Goal: Task Accomplishment & Management: Manage account settings

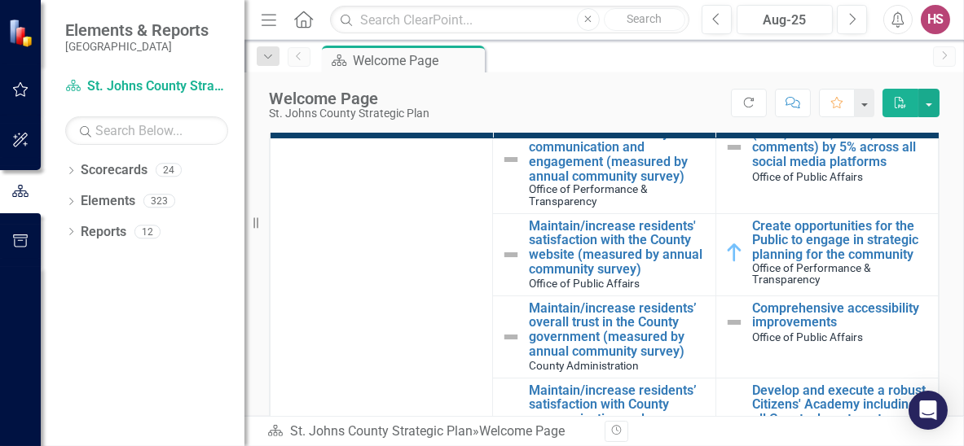
scroll to position [81, 0]
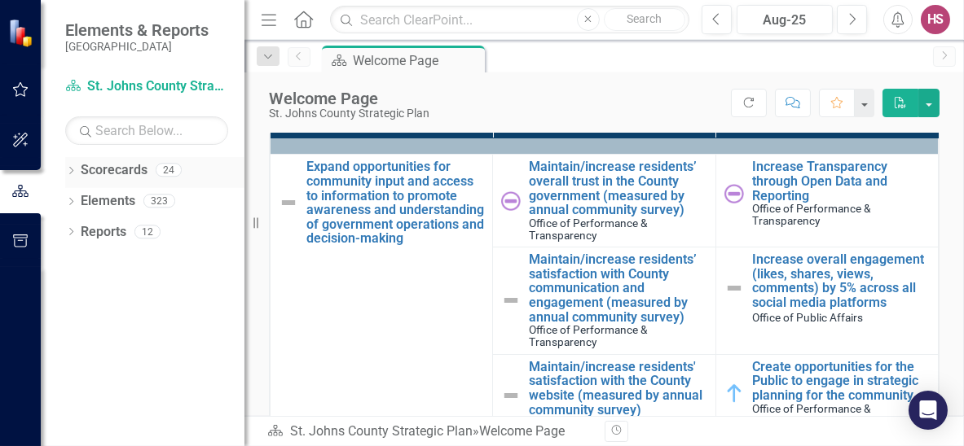
click at [116, 173] on link "Scorecards" at bounding box center [114, 170] width 67 height 19
click at [67, 171] on icon "Dropdown" at bounding box center [70, 172] width 11 height 9
click at [84, 201] on icon "Dropdown" at bounding box center [79, 201] width 12 height 10
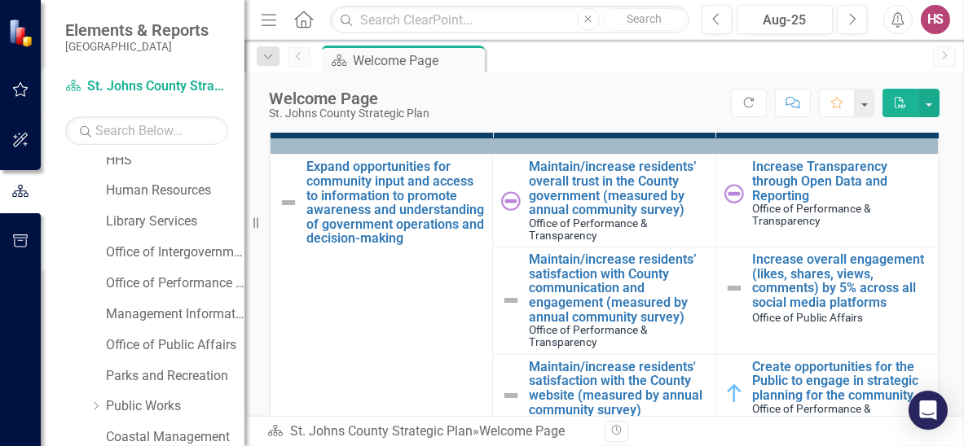
scroll to position [326, 0]
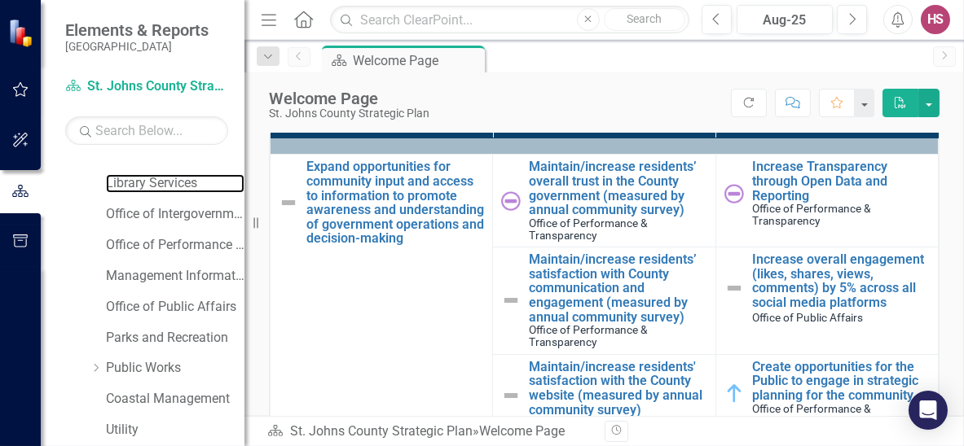
drag, startPoint x: 137, startPoint y: 183, endPoint x: 66, endPoint y: 293, distance: 130.8
click at [137, 183] on link "Library Services" at bounding box center [175, 183] width 138 height 19
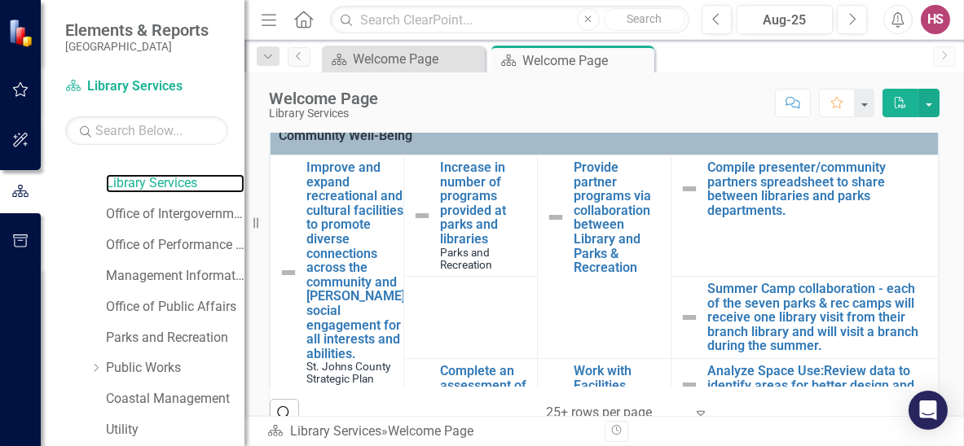
scroll to position [449, 0]
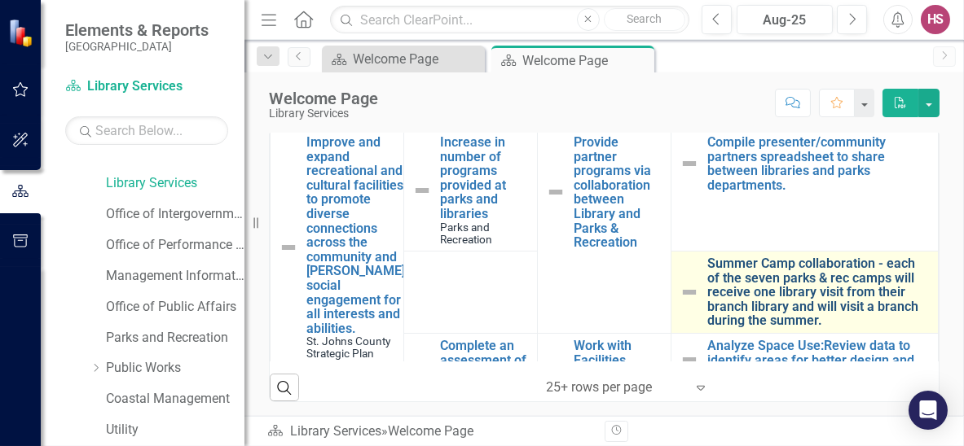
click at [776, 297] on link "Summer Camp collaboration - each of the seven parks & rec camps will receive on…" at bounding box center [818, 293] width 222 height 72
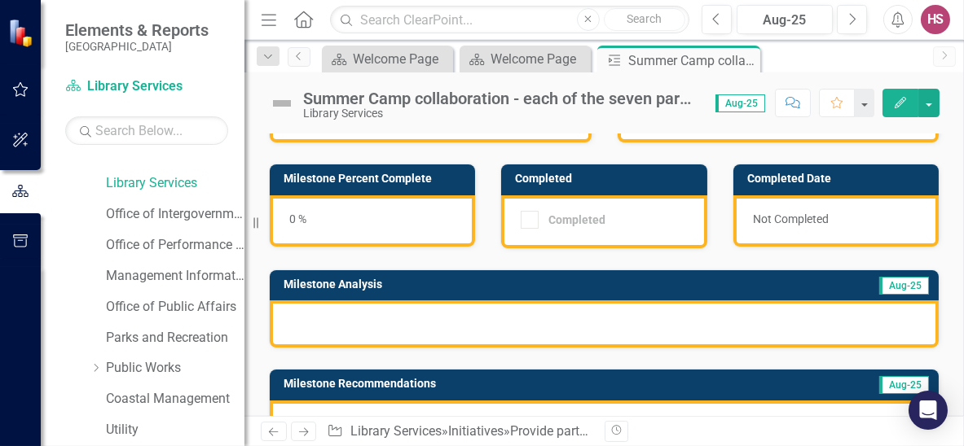
scroll to position [74, 0]
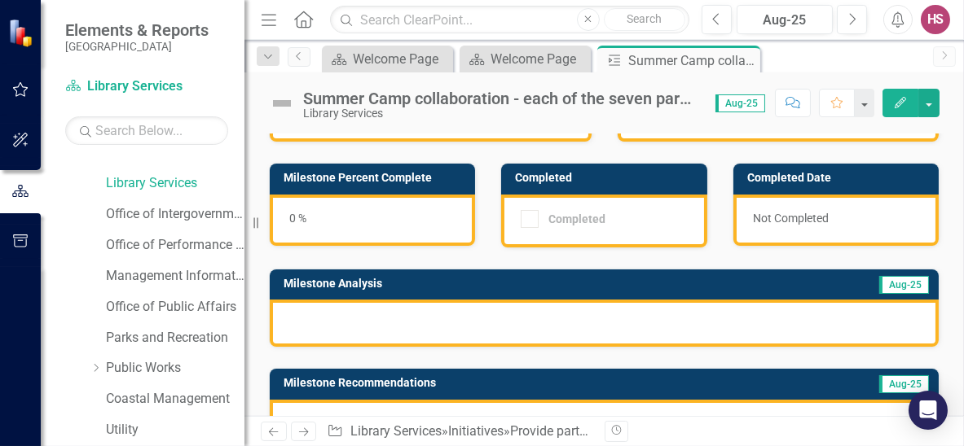
click at [893, 99] on icon "Edit" at bounding box center [900, 102] width 15 height 11
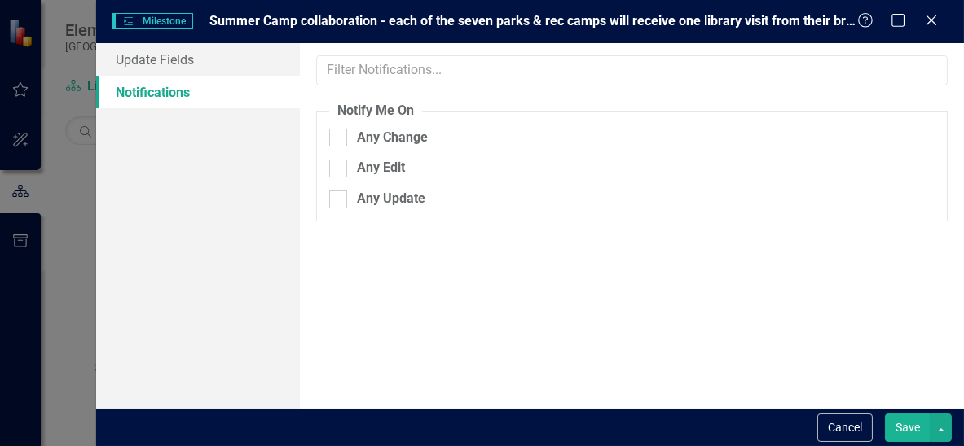
scroll to position [0, 0]
click at [153, 55] on link "Update Fields" at bounding box center [198, 59] width 204 height 33
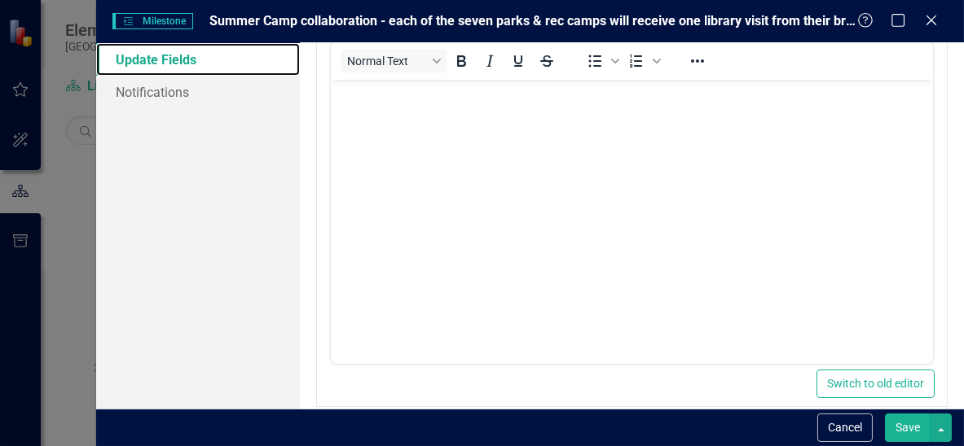
scroll to position [187, 0]
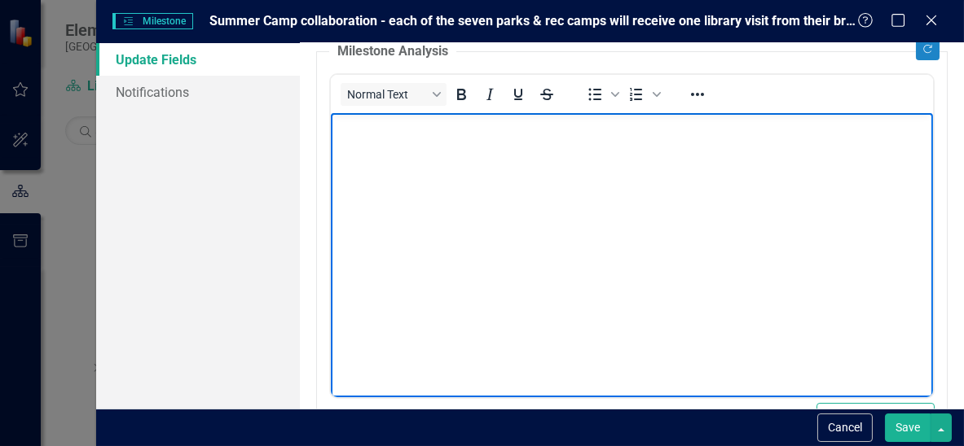
click at [560, 222] on body "Rich Text Area. Press ALT-0 for help." at bounding box center [632, 235] width 602 height 244
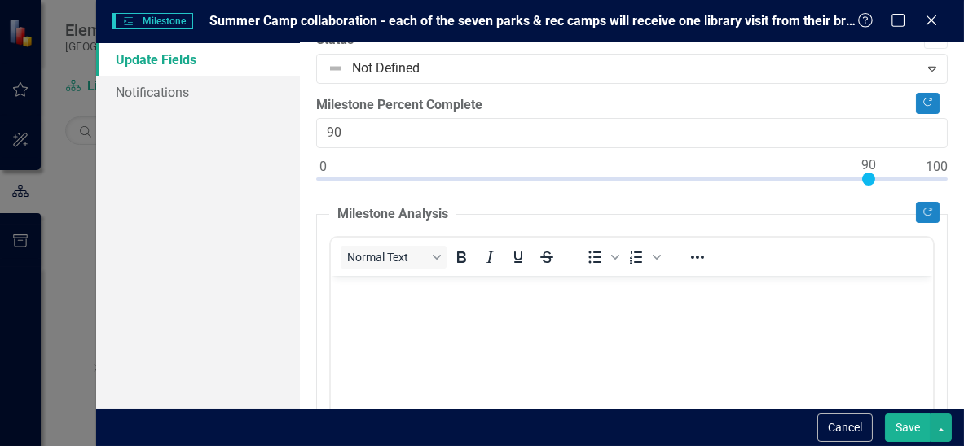
drag, startPoint x: 324, startPoint y: 176, endPoint x: 868, endPoint y: 181, distance: 544.2
click at [868, 181] on div at bounding box center [868, 179] width 13 height 13
drag, startPoint x: 867, startPoint y: 176, endPoint x: 850, endPoint y: 177, distance: 16.3
click at [850, 177] on div at bounding box center [850, 179] width 13 height 13
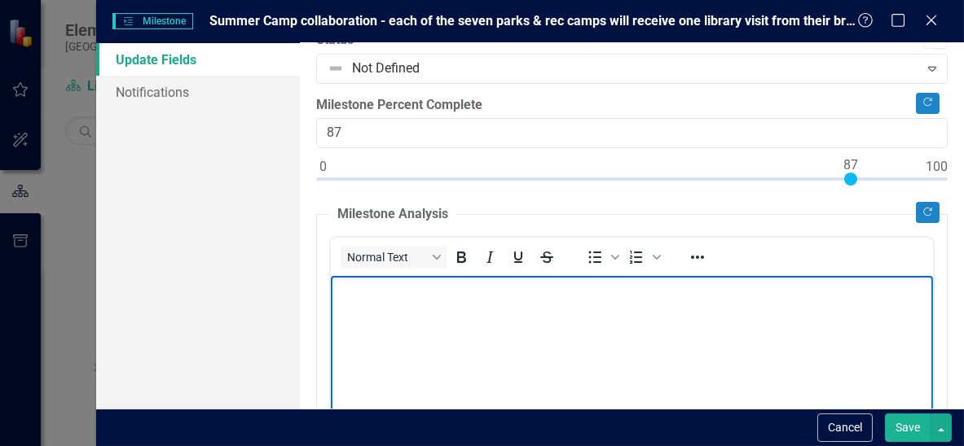
click at [514, 338] on body "Rich Text Area. Press ALT-0 for help." at bounding box center [632, 398] width 602 height 244
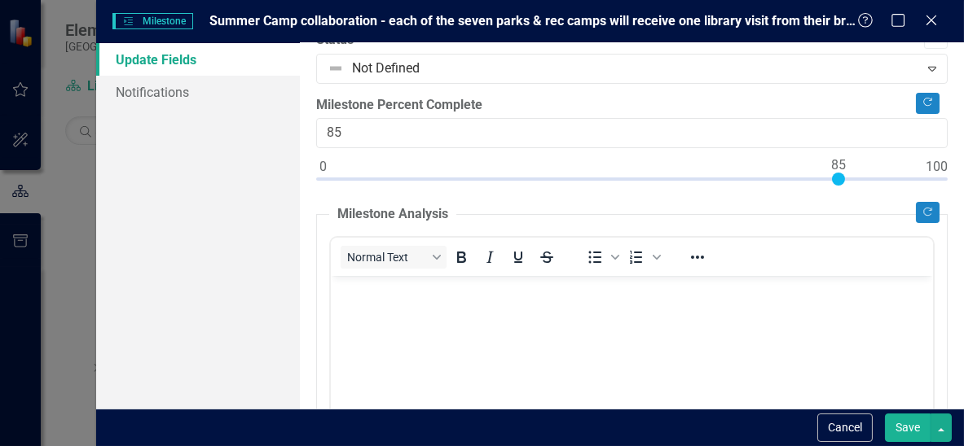
drag, startPoint x: 849, startPoint y: 169, endPoint x: 838, endPoint y: 167, distance: 10.9
click at [838, 173] on div at bounding box center [838, 179] width 13 height 13
type input "78"
drag, startPoint x: 835, startPoint y: 178, endPoint x: 793, endPoint y: 178, distance: 41.5
click at [793, 178] on div at bounding box center [795, 179] width 13 height 13
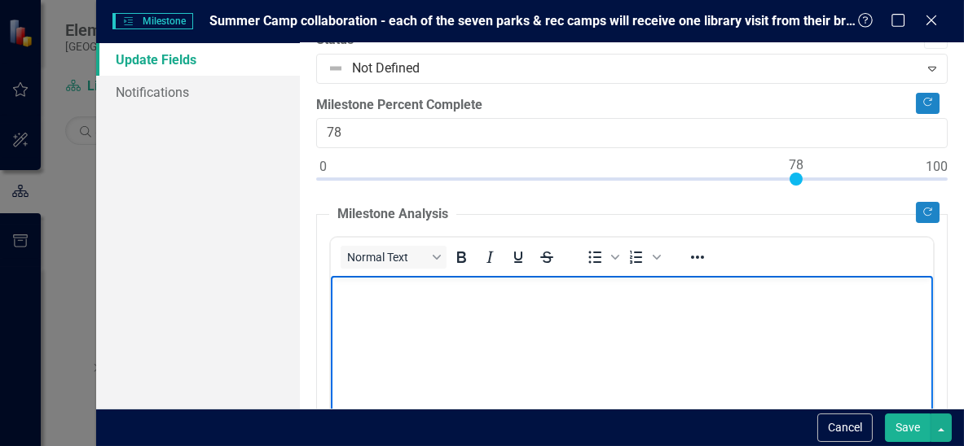
click at [679, 346] on body "Rich Text Area. Press ALT-0 for help." at bounding box center [632, 398] width 602 height 244
click at [446, 323] on body "Rich Text Area. Press ALT-0 for help." at bounding box center [632, 398] width 602 height 244
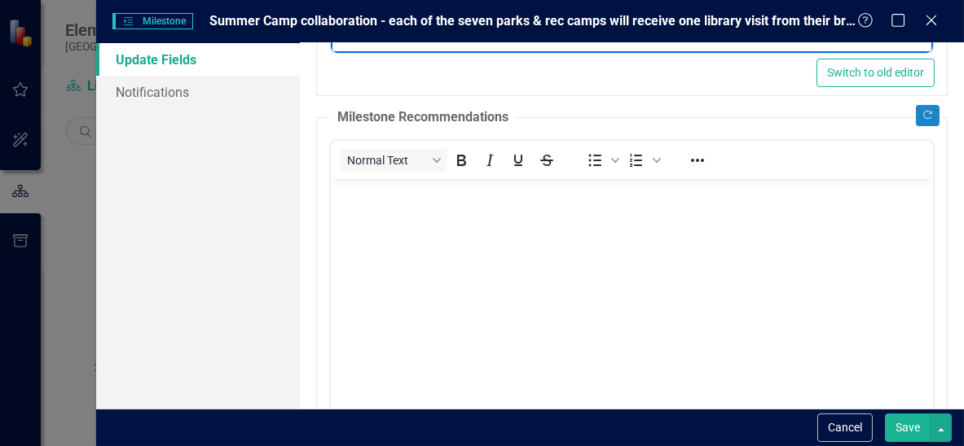
scroll to position [559, 0]
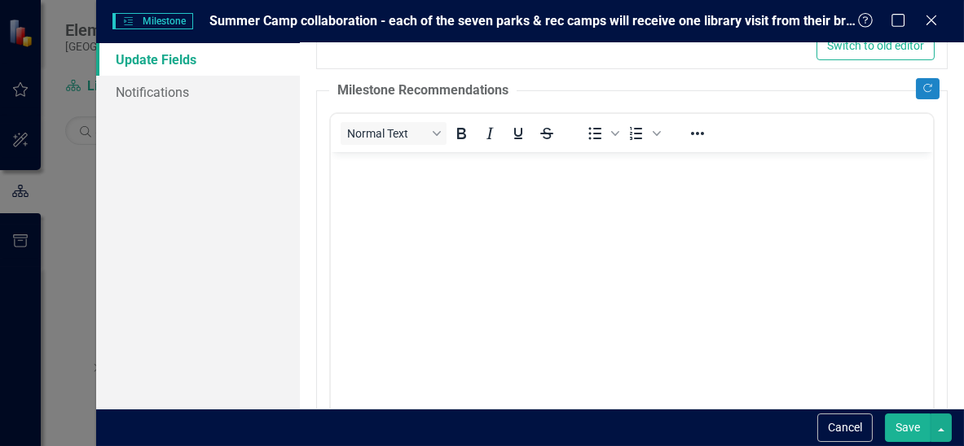
click at [443, 197] on body "Rich Text Area. Press ALT-0 for help." at bounding box center [632, 274] width 602 height 244
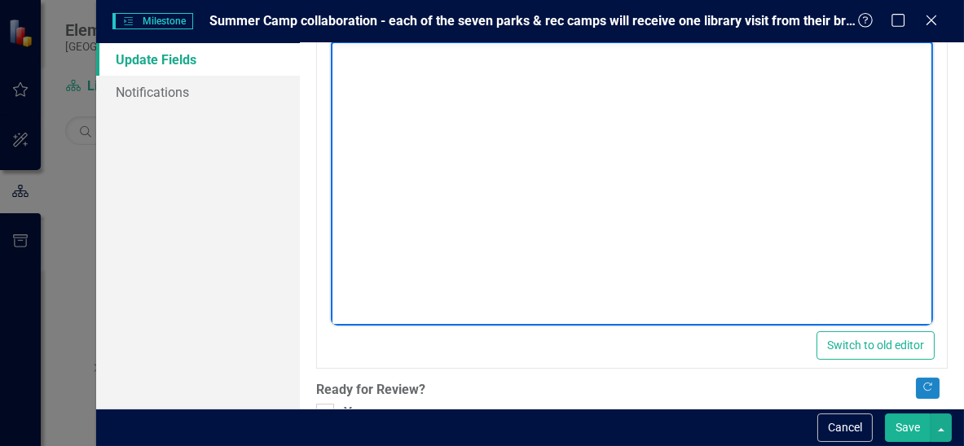
scroll to position [514, 0]
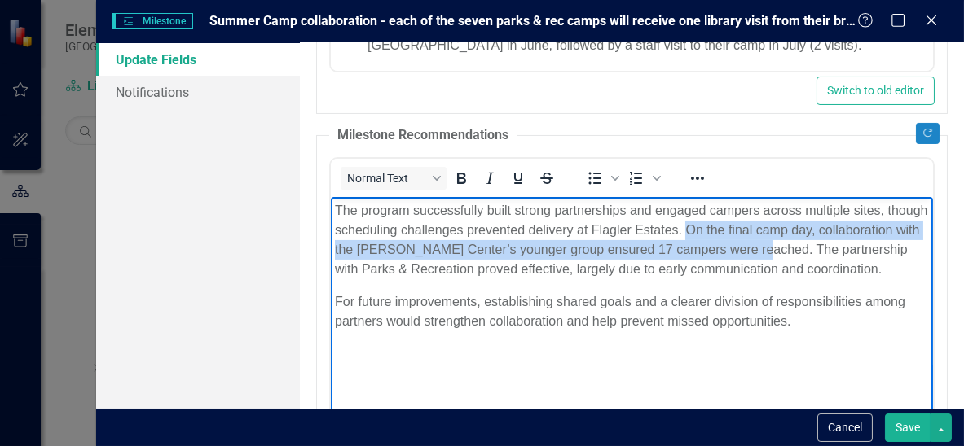
drag, startPoint x: 847, startPoint y: 248, endPoint x: 730, endPoint y: 232, distance: 118.4
click at [730, 232] on p "The program successfully built strong partnerships and engaged campers across m…" at bounding box center [632, 239] width 594 height 78
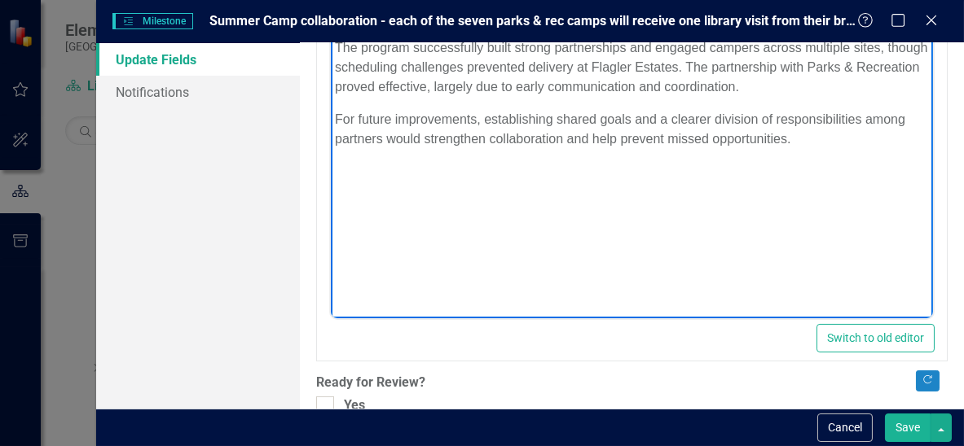
scroll to position [758, 0]
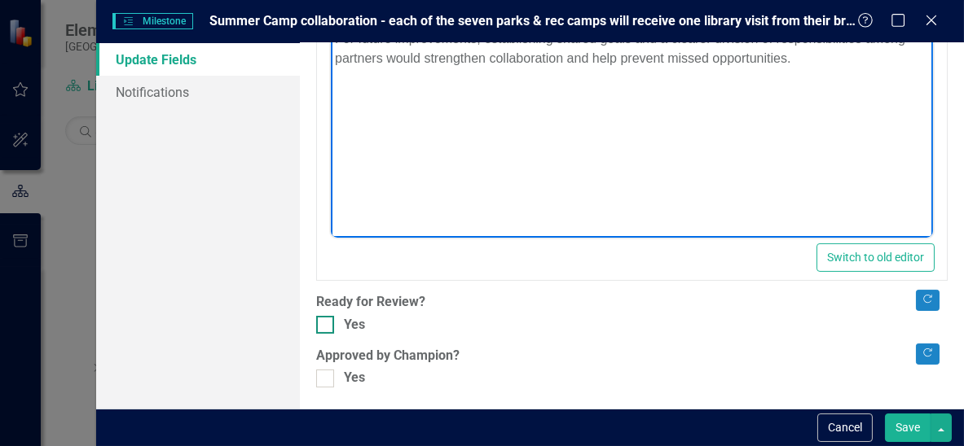
click at [328, 318] on div at bounding box center [325, 325] width 18 height 18
click at [327, 318] on input "Yes" at bounding box center [321, 321] width 11 height 11
checkbox input "true"
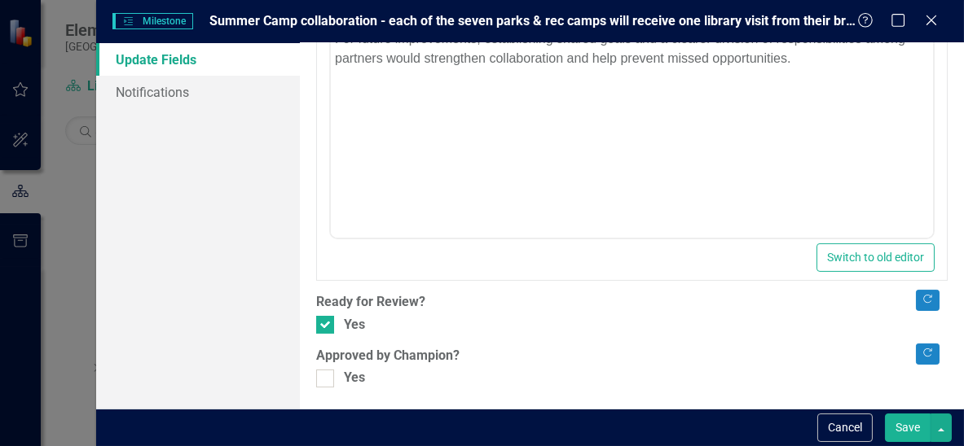
click at [914, 428] on button "Save" at bounding box center [908, 428] width 46 height 29
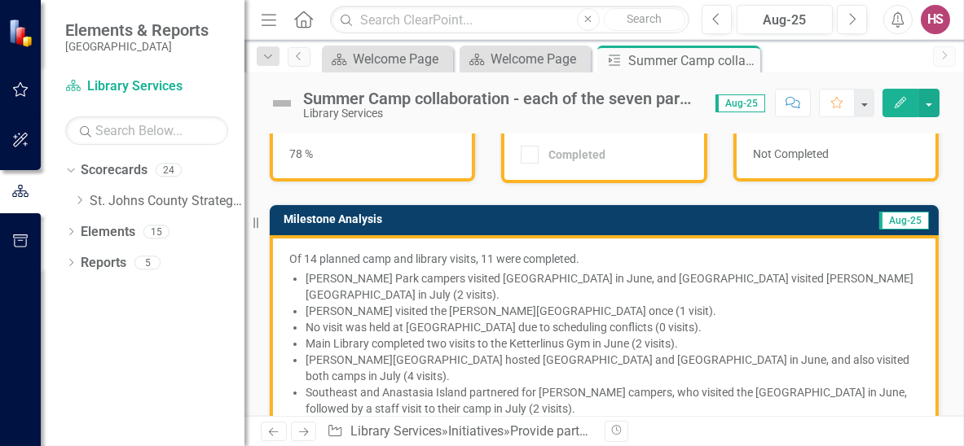
scroll to position [0, 0]
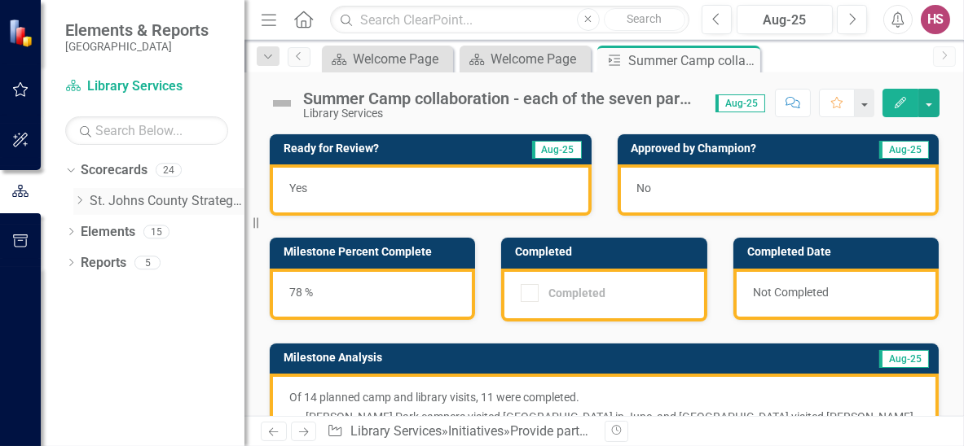
click at [133, 206] on link "St. Johns County Strategic Plan" at bounding box center [167, 201] width 155 height 19
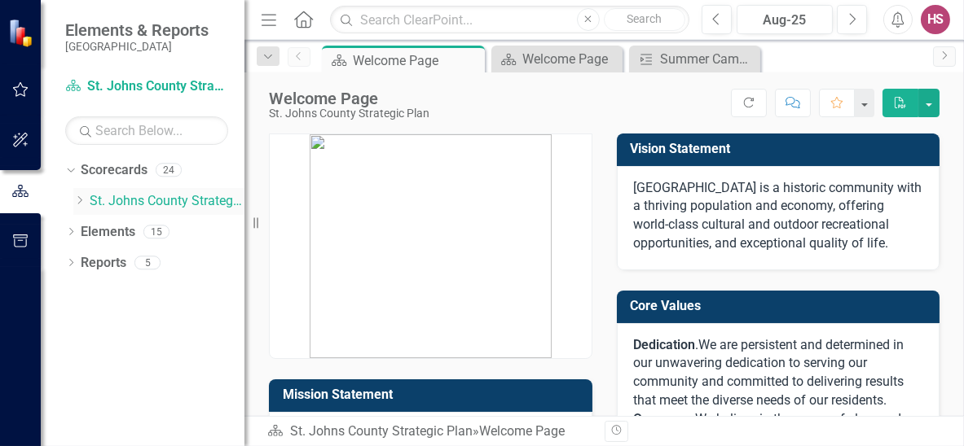
click at [74, 198] on icon "Dropdown" at bounding box center [79, 201] width 12 height 10
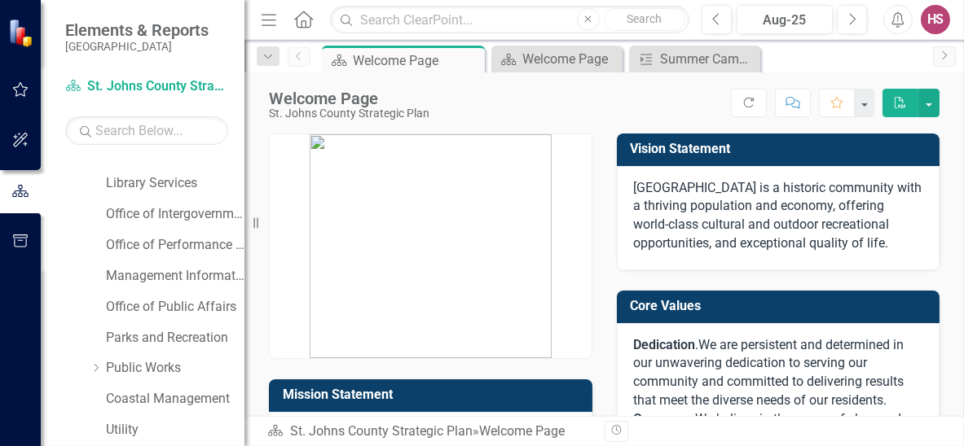
scroll to position [244, 0]
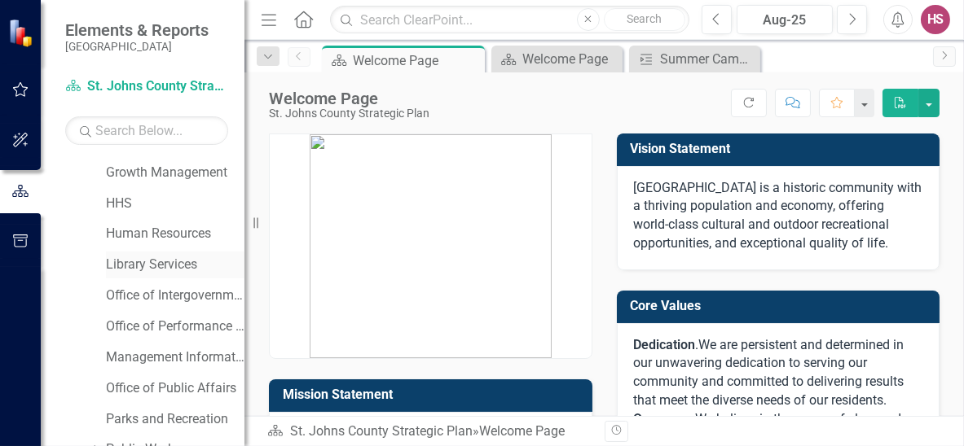
click at [143, 265] on link "Library Services" at bounding box center [175, 265] width 138 height 19
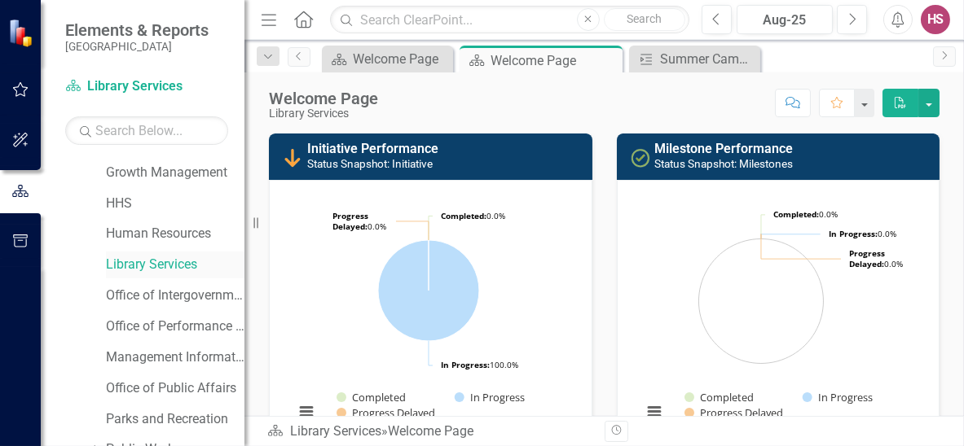
click at [157, 267] on link "Library Services" at bounding box center [175, 265] width 138 height 19
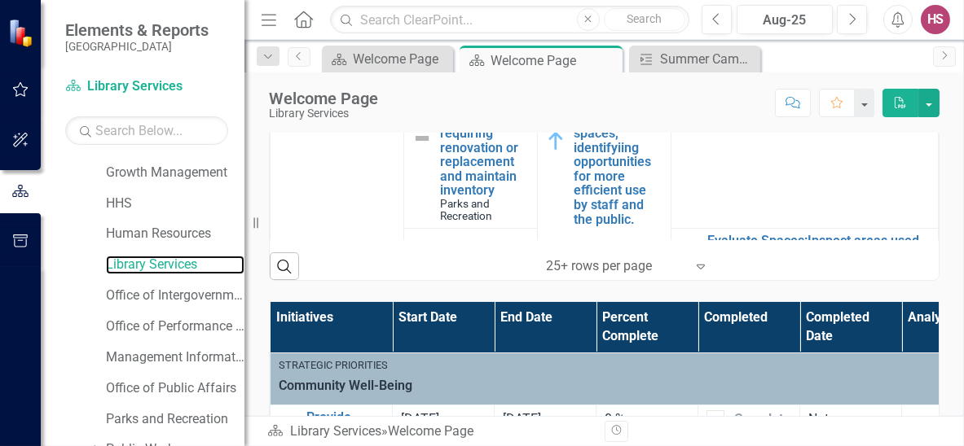
scroll to position [489, 0]
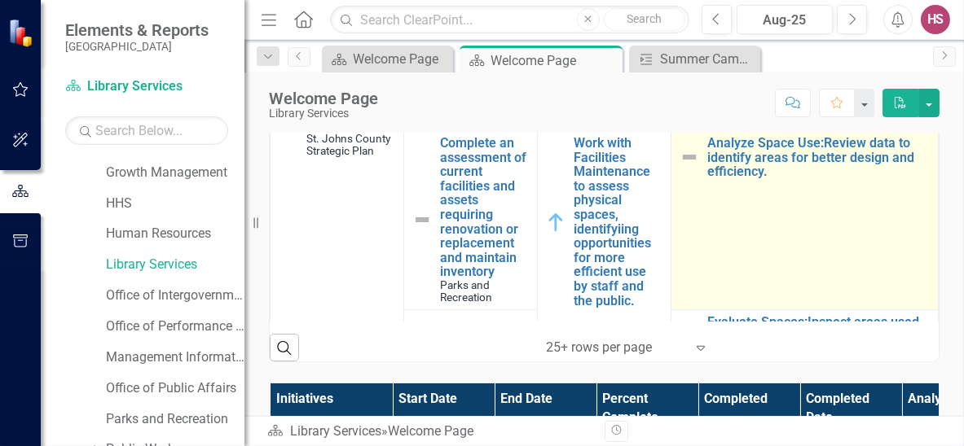
click at [732, 237] on td "Analyze Space Use:Review data to identify areas for better design and efficienc…" at bounding box center [804, 220] width 267 height 178
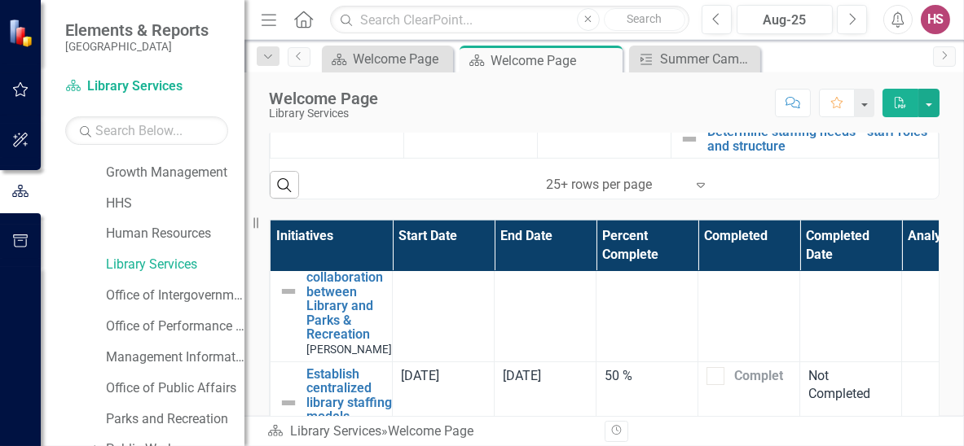
scroll to position [0, 0]
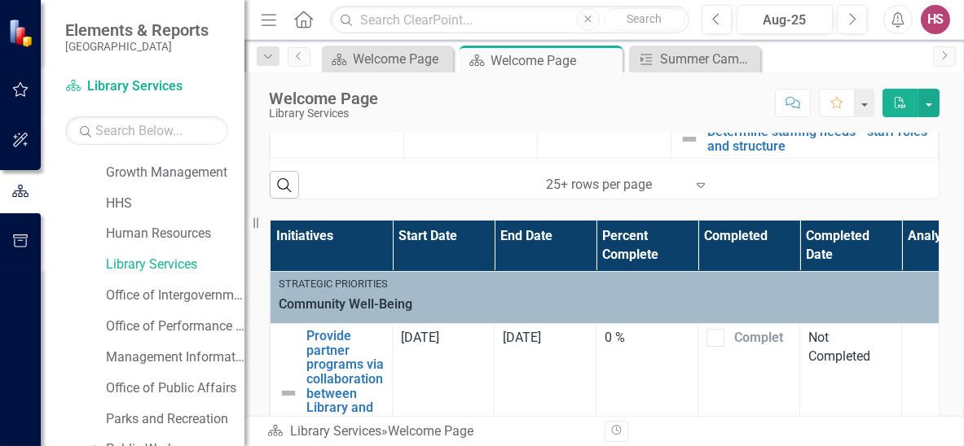
click at [803, 162] on div "Search ‹ Previous 1 (current) › Next 25+ rows per page Expand" at bounding box center [604, 179] width 669 height 40
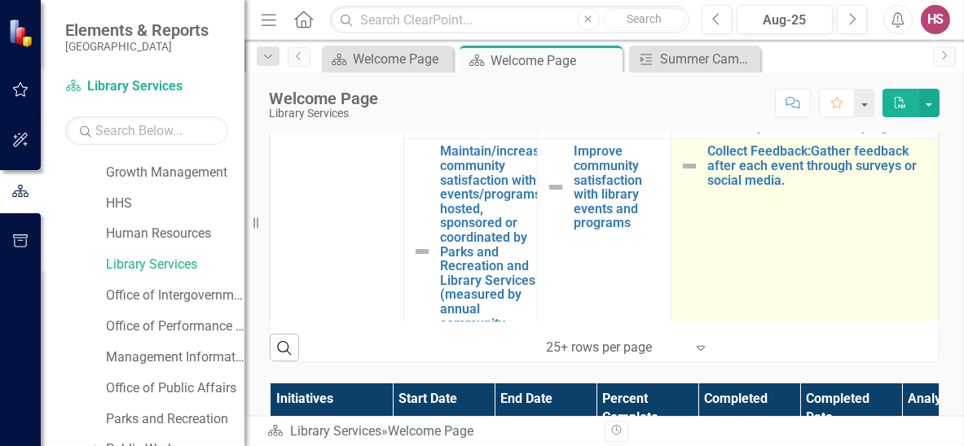
scroll to position [1628, 0]
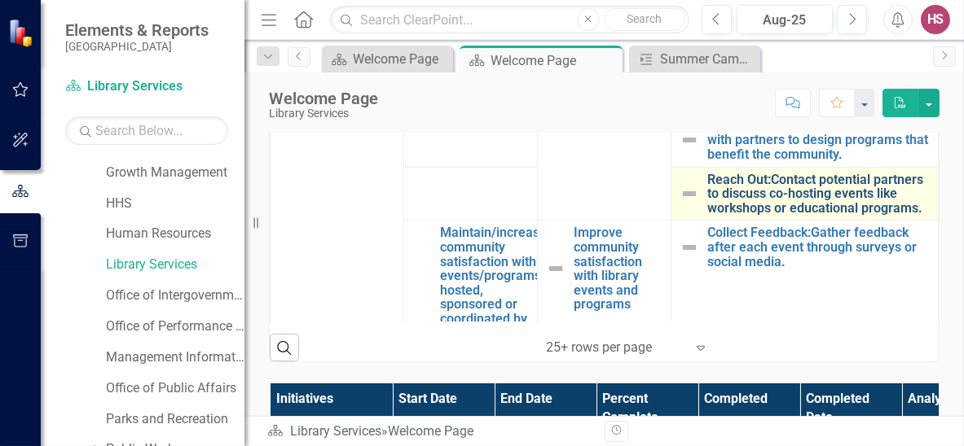
click at [827, 216] on link "Reach Out:Contact potential partners to discuss co-hosting events like workshop…" at bounding box center [818, 194] width 222 height 43
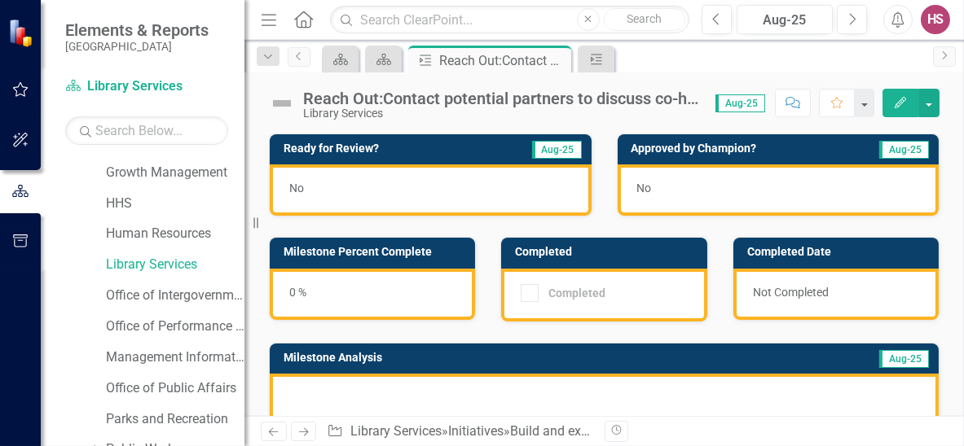
click at [900, 98] on icon "Edit" at bounding box center [900, 102] width 15 height 11
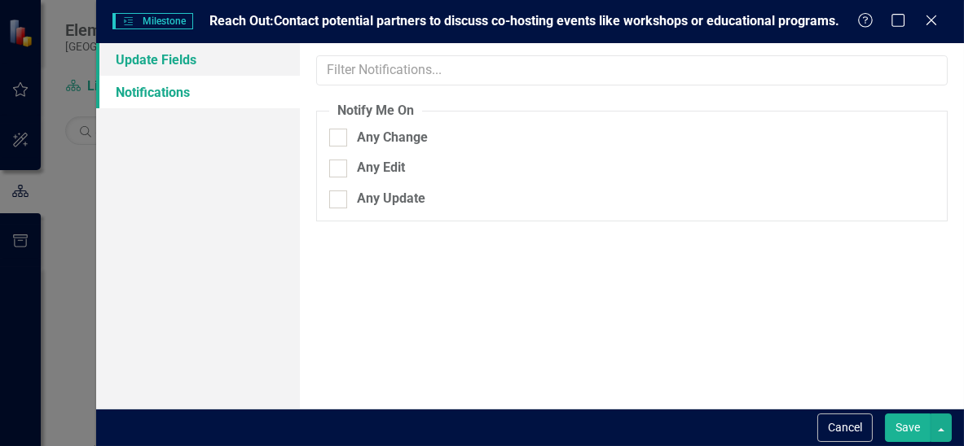
click at [187, 64] on link "Update Fields" at bounding box center [198, 59] width 204 height 33
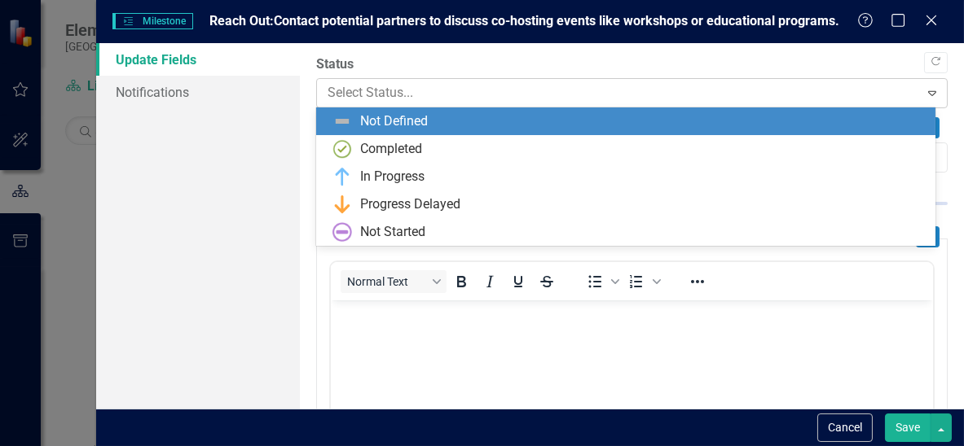
click at [928, 91] on icon at bounding box center [932, 93] width 8 height 5
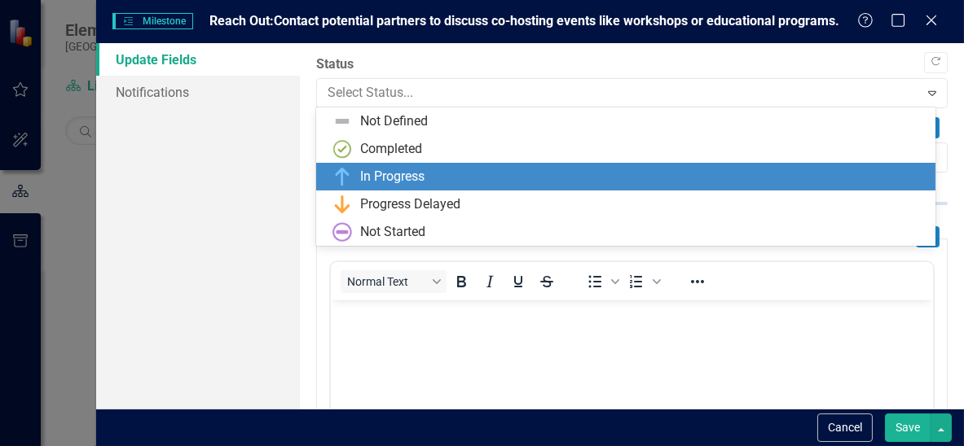
click at [385, 183] on div "In Progress" at bounding box center [392, 177] width 64 height 19
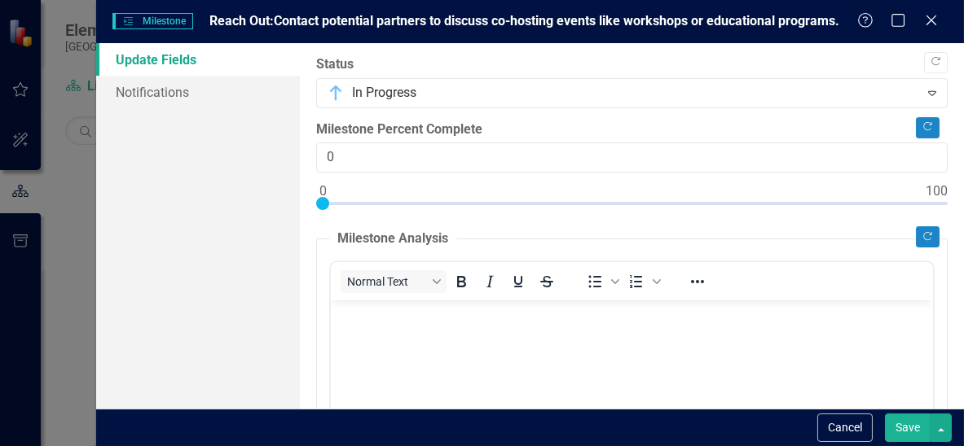
click at [211, 18] on span "Reach Out:Contact potential partners to discuss co-hosting events like workshop…" at bounding box center [524, 20] width 630 height 15
drag, startPoint x: 846, startPoint y: 22, endPoint x: 380, endPoint y: 22, distance: 466.0
click at [380, 22] on div "Milestones Milestone Reach Out:Contact potential partners to discuss co-hosting…" at bounding box center [484, 21] width 744 height 19
click at [418, 336] on body "Rich Text Area. Press ALT-0 for help." at bounding box center [632, 423] width 602 height 244
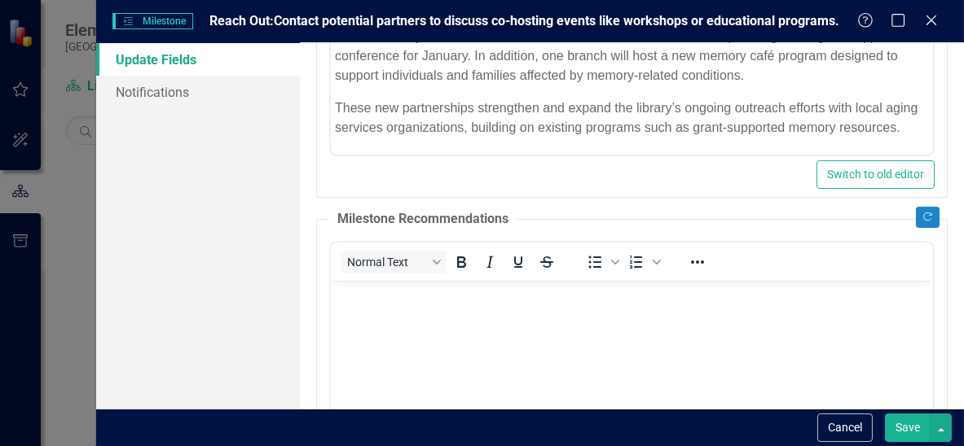
scroll to position [447, 0]
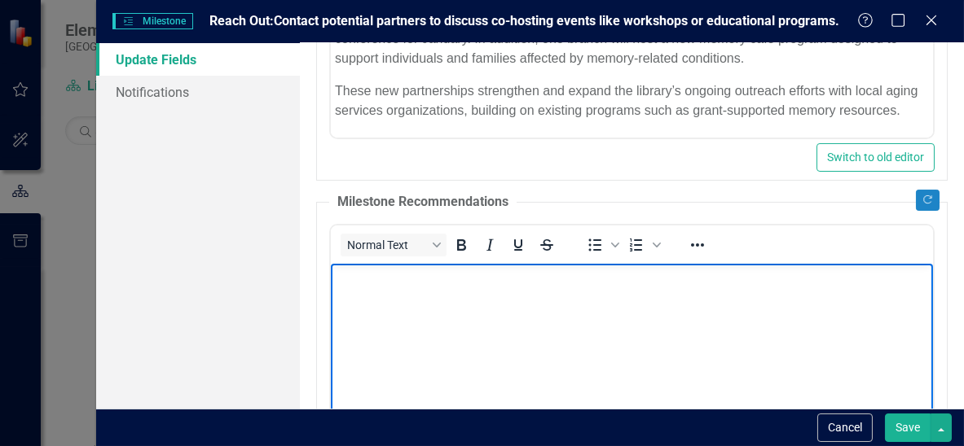
click at [394, 323] on body "Rich Text Area. Press ALT-0 for help." at bounding box center [632, 385] width 602 height 244
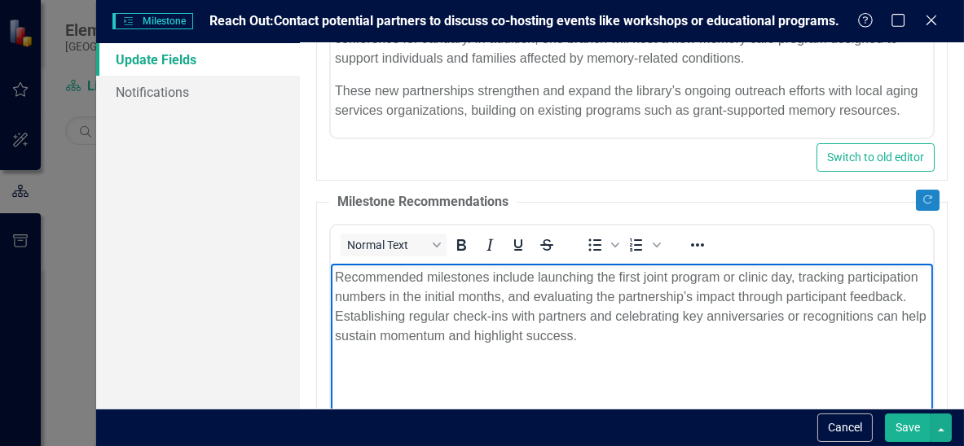
click at [717, 278] on p "Recommended milestones include launching the first joint program or clinic day,…" at bounding box center [632, 306] width 594 height 78
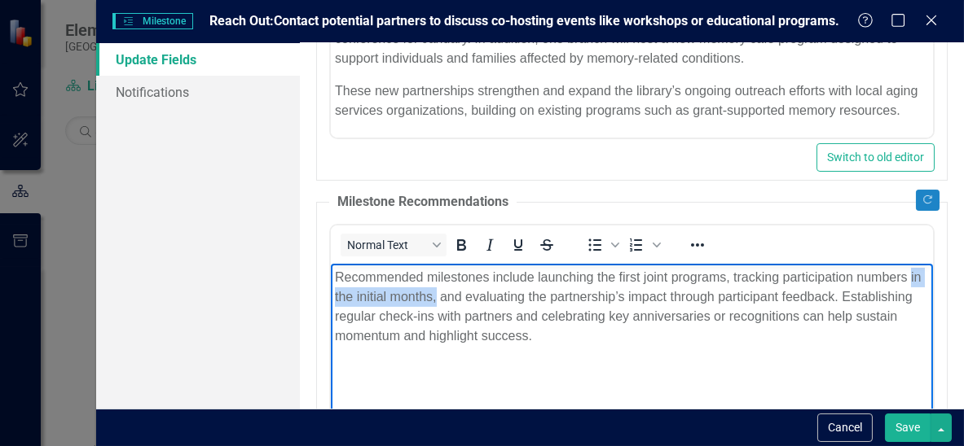
drag, startPoint x: 448, startPoint y: 297, endPoint x: 327, endPoint y: 304, distance: 121.6
click at [331, 304] on html "Recommended milestones include launching the first joint programs, tracking par…" at bounding box center [632, 385] width 602 height 244
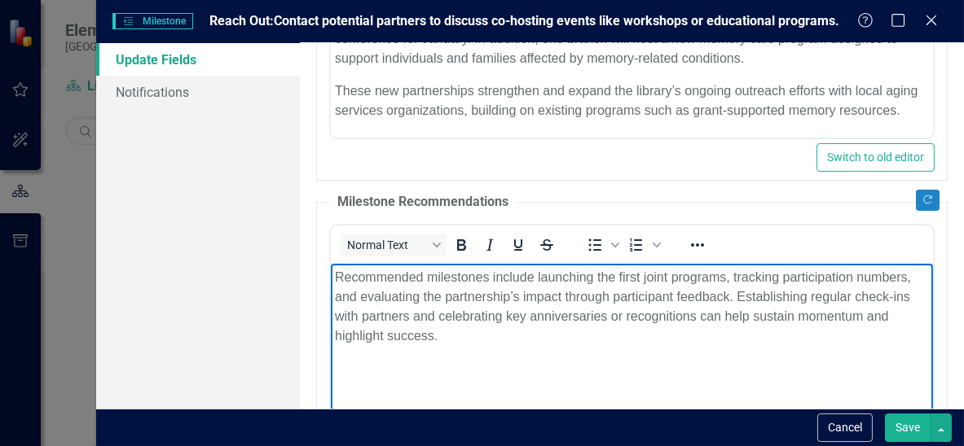
click at [614, 296] on p "Recommended milestones include launching the first joint programs, tracking par…" at bounding box center [632, 306] width 594 height 78
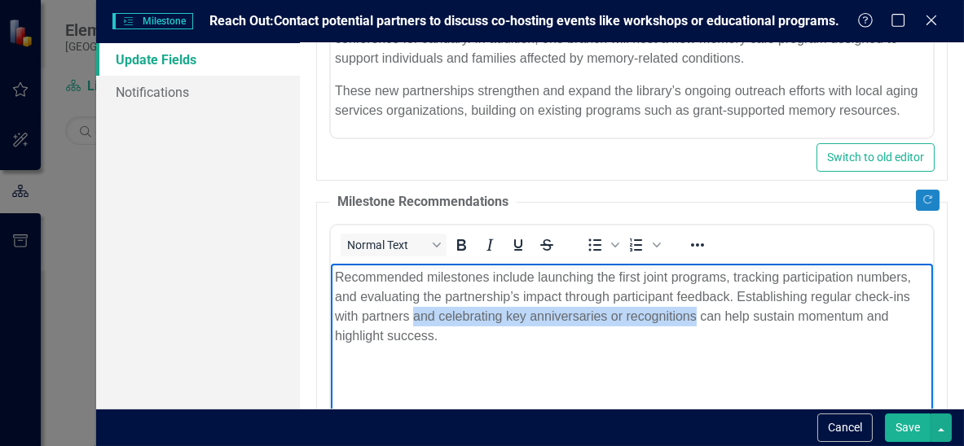
drag, startPoint x: 415, startPoint y: 316, endPoint x: 697, endPoint y: 314, distance: 281.1
click at [697, 314] on p "Recommended milestones include launching the first joint programs, tracking par…" at bounding box center [632, 306] width 594 height 78
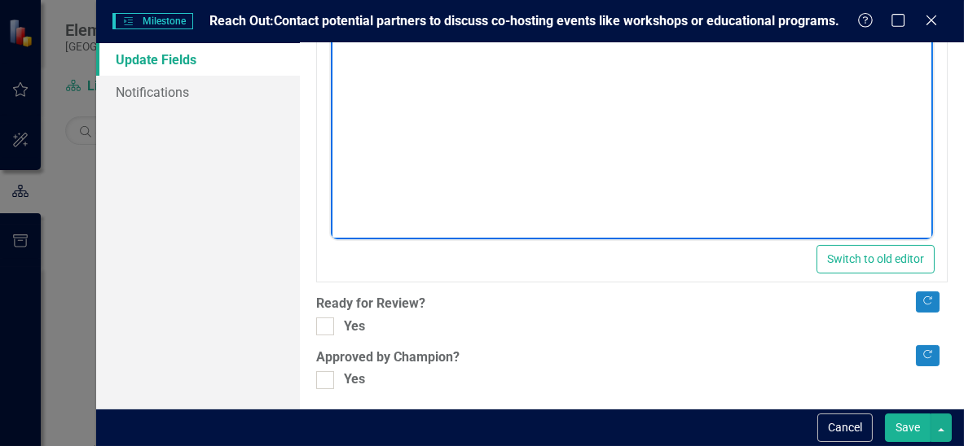
scroll to position [758, 0]
click at [322, 316] on input "Yes" at bounding box center [321, 321] width 11 height 11
checkbox input "true"
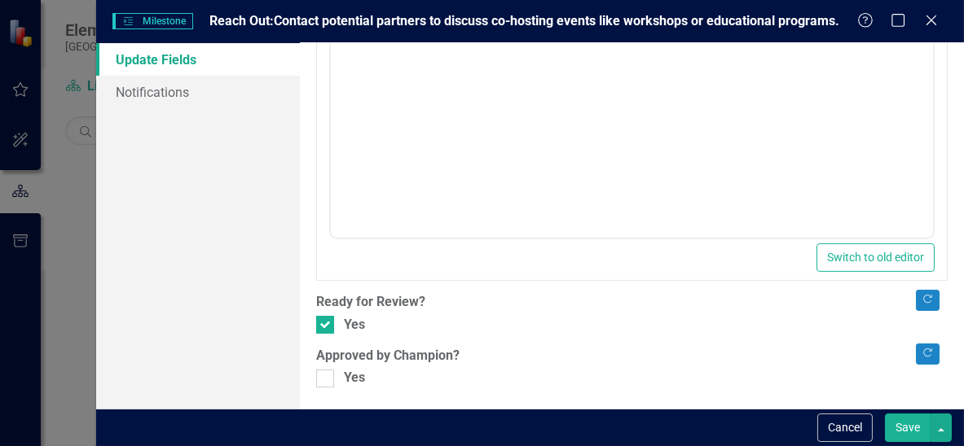
click at [912, 434] on button "Save" at bounding box center [908, 428] width 46 height 29
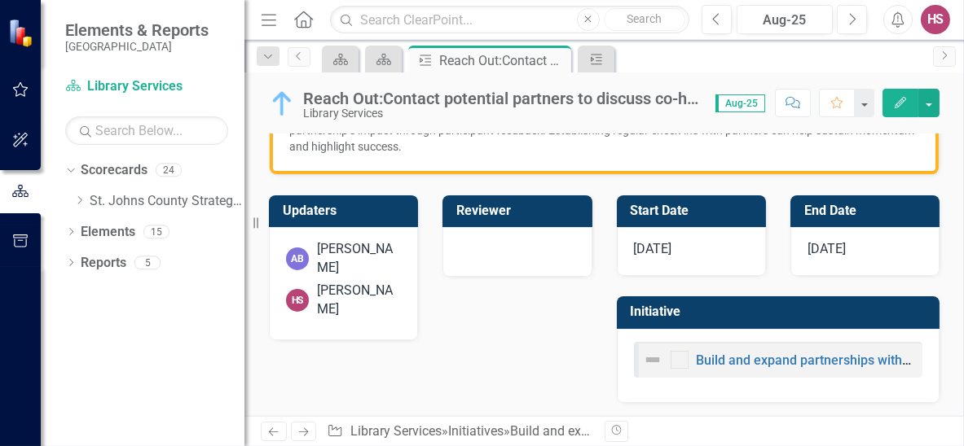
scroll to position [584, 0]
